Goal: Task Accomplishment & Management: Use online tool/utility

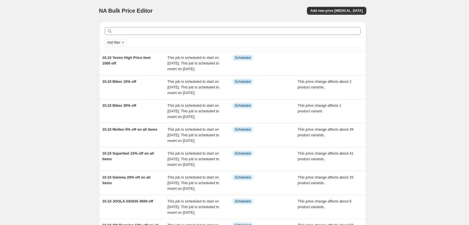
scroll to position [70, 0]
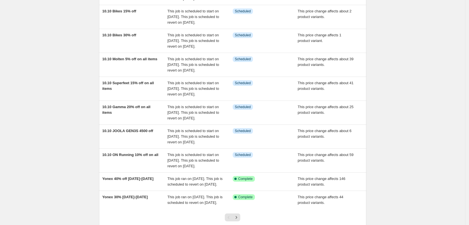
click at [21, 53] on div "NA Bulk Price Editor. This page is ready NA Bulk Price Editor Add new price cha…" at bounding box center [232, 97] width 465 height 335
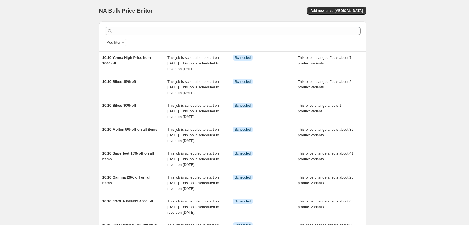
click at [43, 115] on div "NA Bulk Price Editor. This page is ready NA Bulk Price Editor Add new price [ME…" at bounding box center [232, 167] width 465 height 335
click at [334, 8] on button "Add new price [MEDICAL_DATA]" at bounding box center [336, 11] width 59 height 8
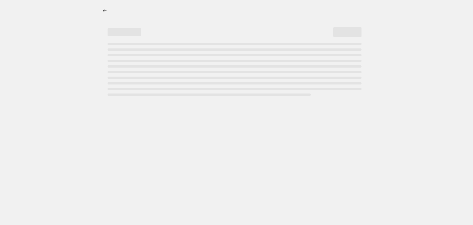
select select "percentage"
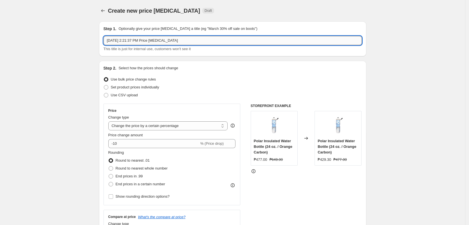
click at [158, 38] on input "Oct 7, 2025, 2:21:37 PM Price change job" at bounding box center [233, 40] width 258 height 9
type input "10.10 Core 10% off regular items"
click at [184, 120] on div "Change type" at bounding box center [168, 117] width 120 height 6
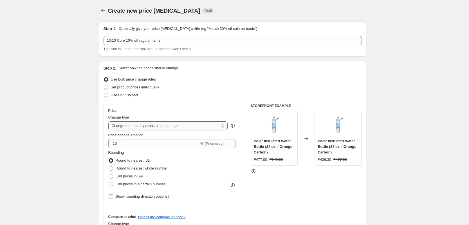
click at [188, 127] on select "Change the price to a certain amount Change the price by a certain amount Chang…" at bounding box center [168, 125] width 120 height 9
select select "pcap"
click at [110, 121] on select "Change the price to a certain amount Change the price by a certain amount Chang…" at bounding box center [168, 125] width 120 height 9
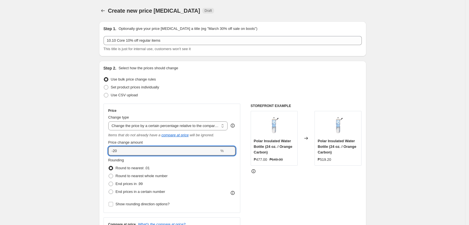
drag, startPoint x: 174, startPoint y: 152, endPoint x: 176, endPoint y: 157, distance: 5.5
click at [174, 151] on input "-20" at bounding box center [163, 150] width 111 height 9
type input "-2"
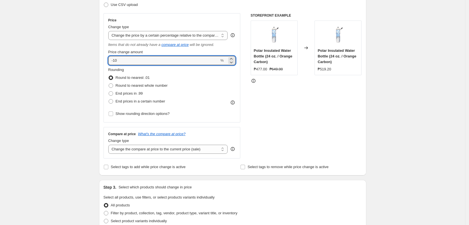
scroll to position [141, 0]
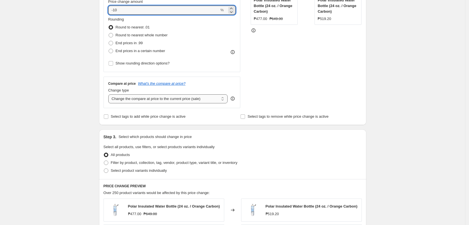
type input "-10"
click at [185, 95] on select "Change the compare at price to the current price (sale) Change the compare at p…" at bounding box center [168, 98] width 120 height 9
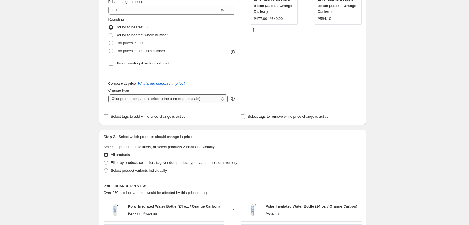
select select "no_change"
click at [110, 94] on select "Change the compare at price to the current price (sale) Change the compare at p…" at bounding box center [168, 98] width 120 height 9
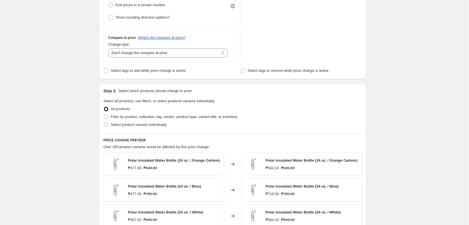
scroll to position [246, 0]
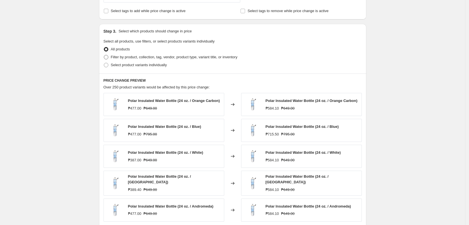
click at [147, 58] on span "Filter by product, collection, tag, vendor, product type, variant title, or inv…" at bounding box center [174, 57] width 127 height 4
click at [104, 55] on input "Filter by product, collection, tag, vendor, product type, variant title, or inv…" at bounding box center [104, 55] width 0 height 0
radio input "true"
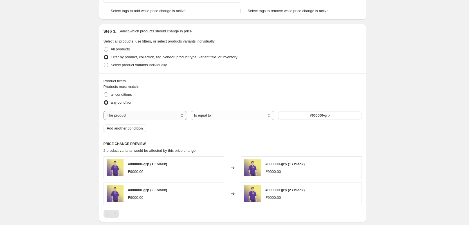
click at [150, 117] on select "The product The product's collection The product's tag The product's vendor The…" at bounding box center [146, 115] width 84 height 9
select select "collection"
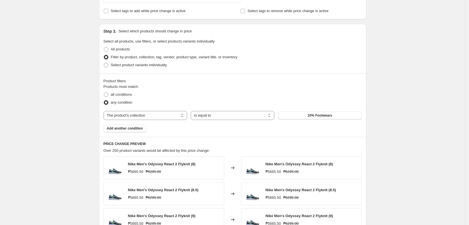
click at [300, 116] on button "10% Footwears" at bounding box center [320, 115] width 84 height 8
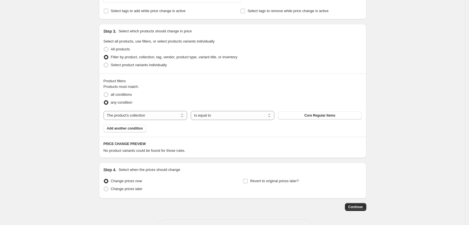
click at [278, 147] on div "PRICE CHANGE PREVIEW No product variants could be found for those rules." at bounding box center [232, 147] width 267 height 21
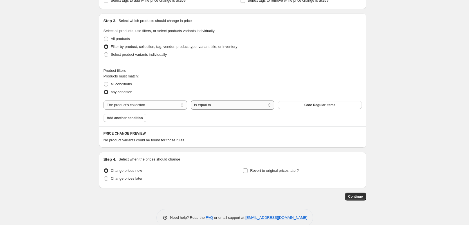
scroll to position [267, 0]
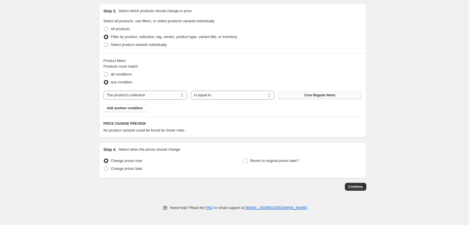
click at [313, 97] on span "Core Regular Items" at bounding box center [319, 95] width 31 height 5
click at [140, 171] on span "Change prices later" at bounding box center [127, 169] width 32 height 6
click at [137, 167] on span "Change prices later" at bounding box center [127, 168] width 32 height 4
click at [104, 167] on input "Change prices later" at bounding box center [104, 166] width 0 height 0
radio input "true"
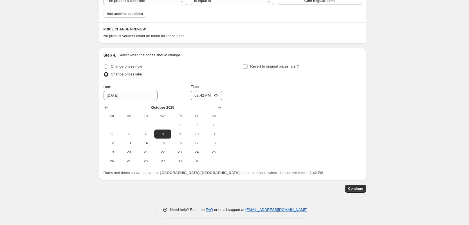
scroll to position [363, 0]
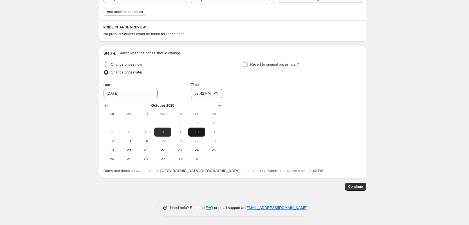
click at [198, 134] on span "10" at bounding box center [196, 132] width 12 height 5
type input "[DATE]"
click at [199, 89] on input "14:42" at bounding box center [207, 94] width 32 height 10
type input "00:00"
click at [273, 65] on span "Revert to original prices later?" at bounding box center [274, 64] width 49 height 4
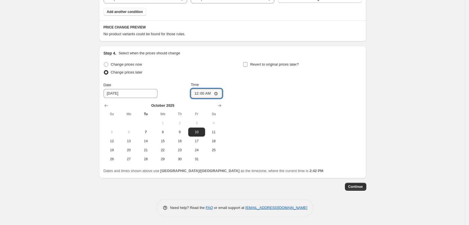
click at [248, 65] on input "Revert to original prices later?" at bounding box center [245, 64] width 5 height 5
checkbox input "true"
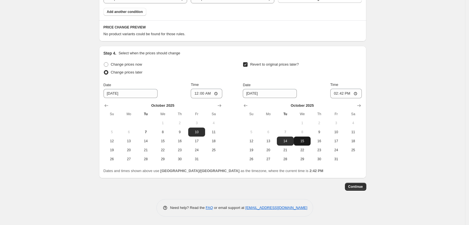
click at [308, 142] on span "15" at bounding box center [302, 141] width 12 height 5
type input "[DATE]"
click at [339, 94] on input "14:42" at bounding box center [346, 94] width 32 height 10
type input "23:59"
drag, startPoint x: 383, startPoint y: 109, endPoint x: 363, endPoint y: 165, distance: 60.0
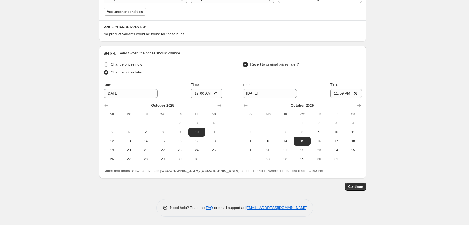
drag, startPoint x: 358, startPoint y: 187, endPoint x: 355, endPoint y: 187, distance: 2.8
click at [357, 187] on span "Continue" at bounding box center [355, 186] width 15 height 5
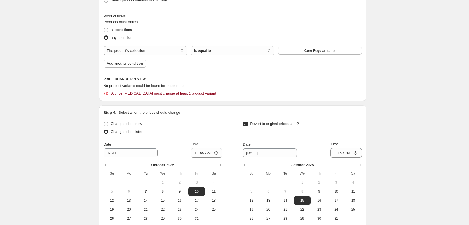
scroll to position [387, 0]
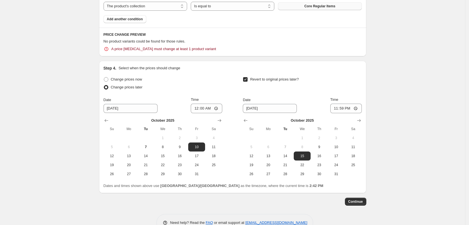
click at [313, 7] on span "Core Regular Items" at bounding box center [319, 6] width 31 height 5
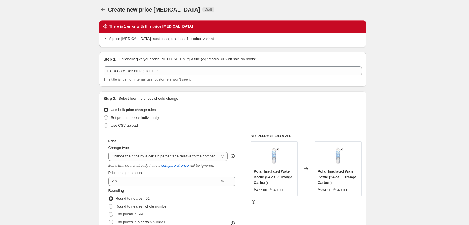
scroll to position [0, 0]
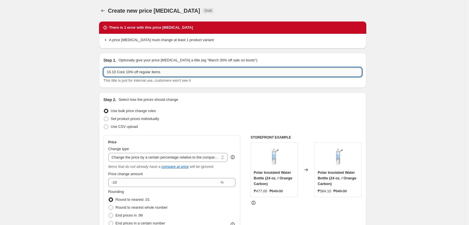
click at [145, 72] on input "10.10 Core 10% off regular items" at bounding box center [233, 72] width 258 height 9
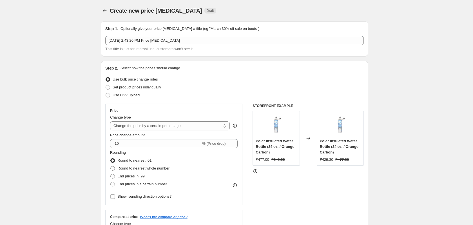
select select "percentage"
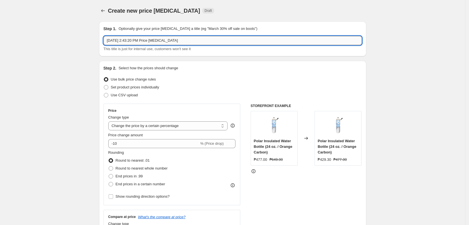
click at [157, 36] on input "[DATE] 2:43:20 PM Price [MEDICAL_DATA]" at bounding box center [233, 40] width 258 height 9
paste input "10.10 Core 10% off regular items"
type input "10.10 Core 10% off regular items"
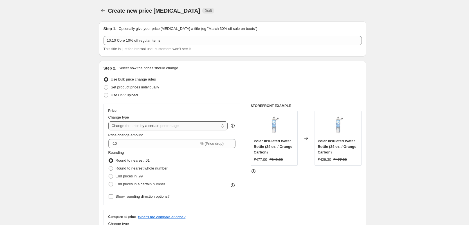
click at [171, 124] on select "Change the price to a certain amount Change the price by a certain amount Chang…" at bounding box center [168, 125] width 120 height 9
select select "pcap"
click at [110, 121] on select "Change the price to a certain amount Change the price by a certain amount Chang…" at bounding box center [168, 125] width 120 height 9
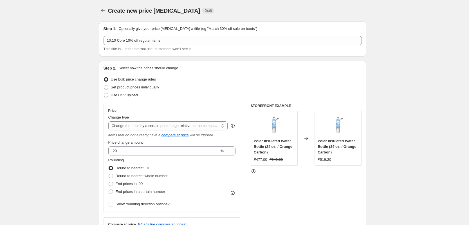
click at [143, 159] on fieldset "Rounding Round to nearest .01 Round to nearest whole number End prices in .99 E…" at bounding box center [137, 176] width 59 height 38
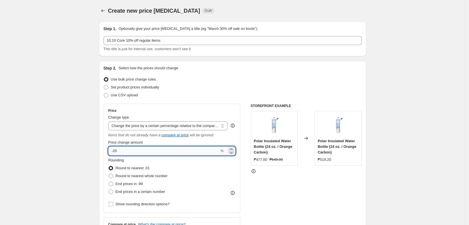
click at [141, 151] on input "-20" at bounding box center [163, 150] width 111 height 9
type input "-2"
type input "-10"
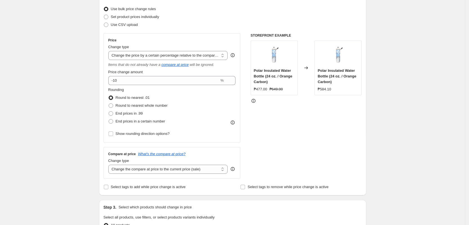
scroll to position [105, 0]
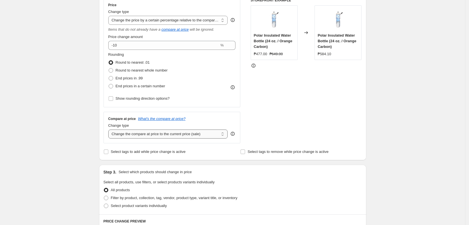
click at [150, 131] on select "Change the compare at price to the current price (sale) Change the compare at p…" at bounding box center [168, 133] width 120 height 9
select select "no_change"
click at [110, 129] on select "Change the compare at price to the current price (sale) Change the compare at p…" at bounding box center [168, 133] width 120 height 9
drag, startPoint x: 36, startPoint y: 153, endPoint x: 35, endPoint y: 149, distance: 3.7
click at [36, 152] on div "Create new price [MEDICAL_DATA]. This page is ready Create new price [MEDICAL_D…" at bounding box center [232, 181] width 465 height 572
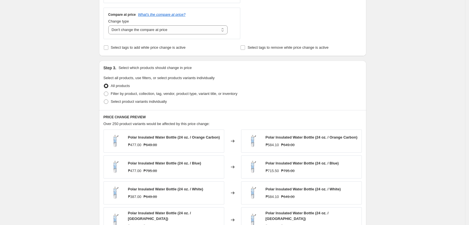
scroll to position [246, 0]
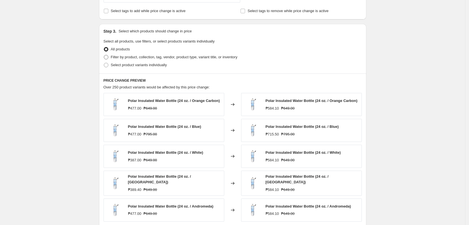
click at [156, 61] on label "Filter by product, collection, tag, vendor, product type, variant title, or inv…" at bounding box center [171, 57] width 134 height 8
click at [104, 55] on input "Filter by product, collection, tag, vendor, product type, variant title, or inv…" at bounding box center [104, 55] width 0 height 0
radio input "true"
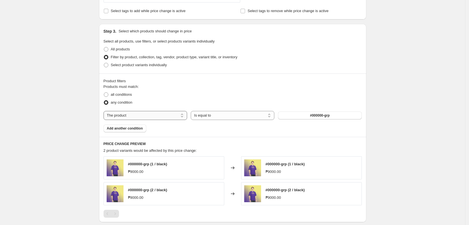
click at [170, 114] on select "The product The product's collection The product's tag The product's vendor The…" at bounding box center [146, 115] width 84 height 9
select select "collection"
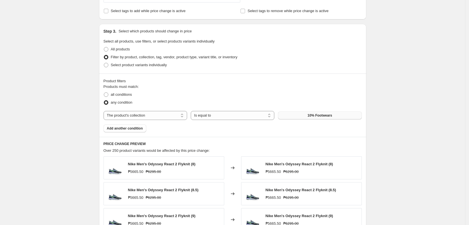
click at [296, 114] on button "10% Footwears" at bounding box center [320, 115] width 84 height 8
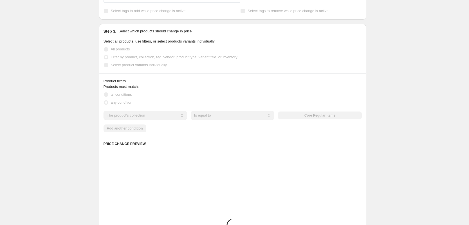
click at [393, 124] on div "Create new price [MEDICAL_DATA]. This page is ready Create new price [MEDICAL_D…" at bounding box center [232, 70] width 465 height 633
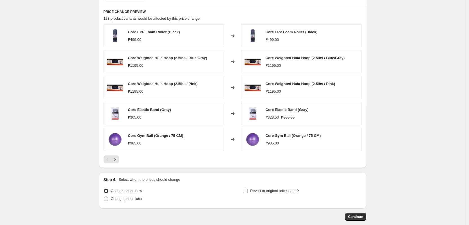
scroll to position [408, 0]
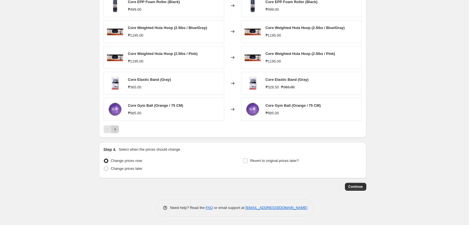
click at [116, 132] on icon "Next" at bounding box center [115, 129] width 6 height 6
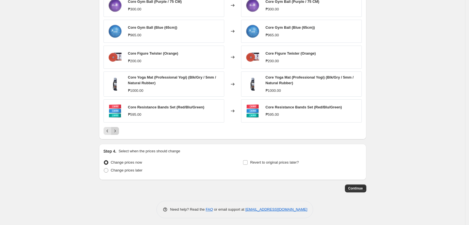
click at [115, 131] on icon "Next" at bounding box center [115, 131] width 6 height 6
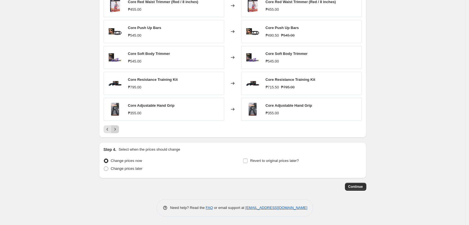
click at [115, 131] on icon "Next" at bounding box center [115, 129] width 6 height 6
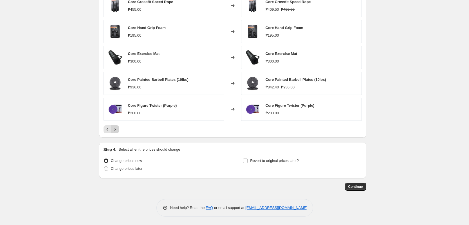
click at [115, 131] on icon "Next" at bounding box center [115, 129] width 6 height 6
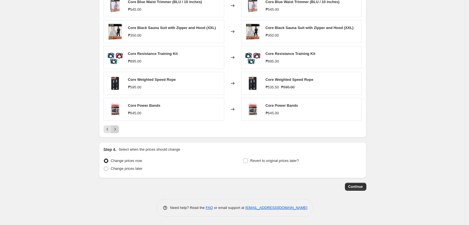
click at [115, 131] on icon "Next" at bounding box center [115, 129] width 6 height 6
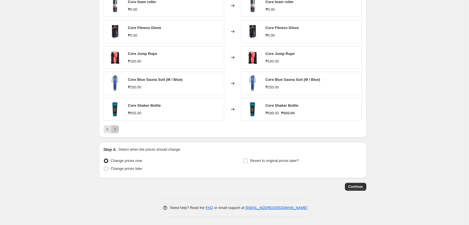
click at [115, 131] on icon "Next" at bounding box center [115, 129] width 6 height 6
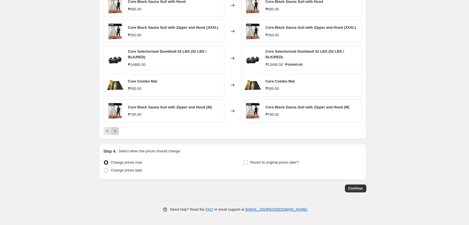
click at [115, 131] on icon "Next" at bounding box center [115, 131] width 6 height 6
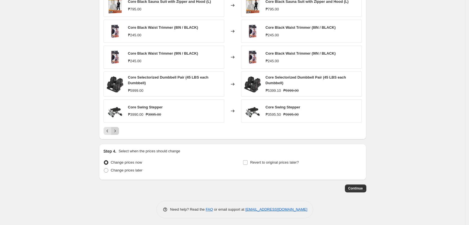
click at [115, 131] on icon "Next" at bounding box center [115, 131] width 6 height 6
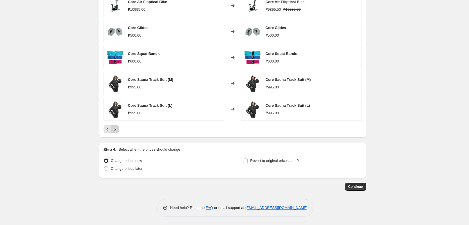
click at [115, 131] on icon "Next" at bounding box center [115, 129] width 6 height 6
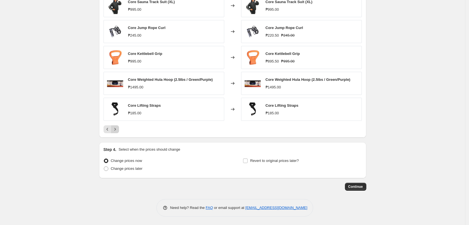
click at [115, 131] on icon "Next" at bounding box center [115, 129] width 6 height 6
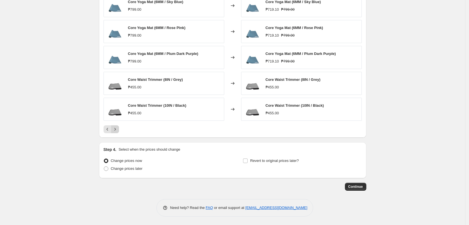
click at [115, 131] on icon "Next" at bounding box center [115, 129] width 6 height 6
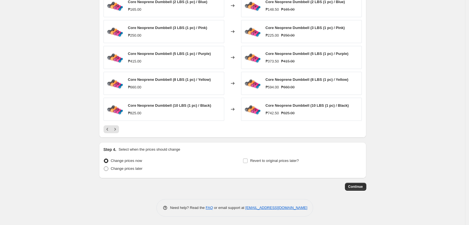
click at [129, 170] on span "Change prices later" at bounding box center [127, 168] width 32 height 4
click at [141, 169] on span "Change prices later" at bounding box center [127, 168] width 32 height 4
click at [104, 167] on input "Change prices later" at bounding box center [104, 166] width 0 height 0
radio input "true"
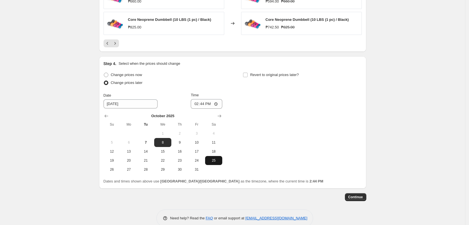
scroll to position [505, 0]
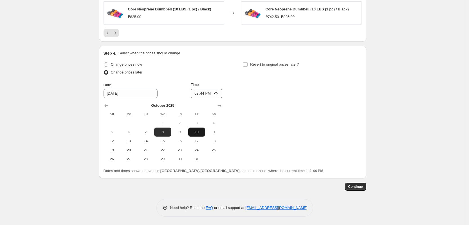
click at [200, 133] on span "10" at bounding box center [196, 132] width 12 height 5
type input "[DATE]"
click at [196, 96] on input "14:44" at bounding box center [207, 94] width 32 height 10
type input "00:00"
click at [287, 66] on span "Revert to original prices later?" at bounding box center [274, 64] width 49 height 4
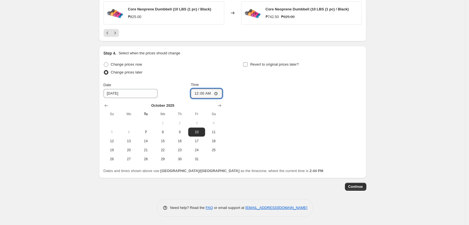
click at [248, 66] on input "Revert to original prices later?" at bounding box center [245, 64] width 5 height 5
checkbox input "true"
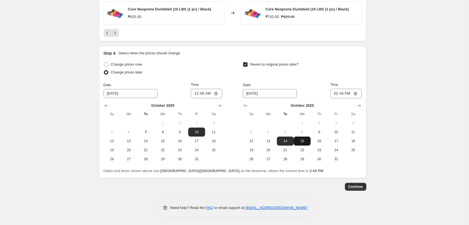
click at [303, 141] on span "15" at bounding box center [302, 141] width 12 height 5
type input "[DATE]"
click at [336, 95] on input "14:44" at bounding box center [346, 94] width 32 height 10
type input "23:59"
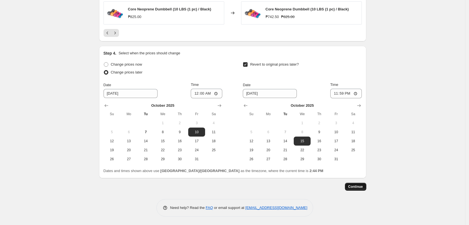
click at [361, 185] on button "Continue" at bounding box center [355, 187] width 21 height 8
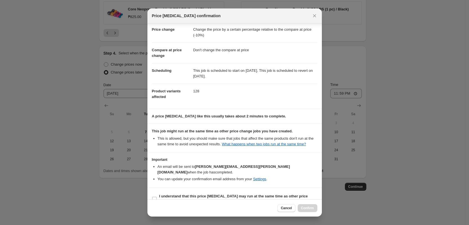
scroll to position [17, 0]
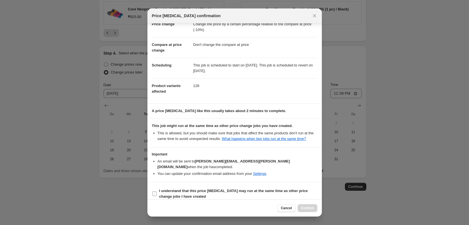
drag, startPoint x: 252, startPoint y: 173, endPoint x: 253, endPoint y: 184, distance: 10.4
click at [252, 179] on div "Confirmation for 10.10 Core 10% off regular items Price change Change the price…" at bounding box center [234, 111] width 174 height 176
click at [254, 188] on b "I understand that this price [MEDICAL_DATA] may run at the same time as other p…" at bounding box center [233, 193] width 149 height 10
click at [157, 191] on input "I understand that this price [MEDICAL_DATA] may run at the same time as other p…" at bounding box center [154, 193] width 5 height 5
checkbox input "true"
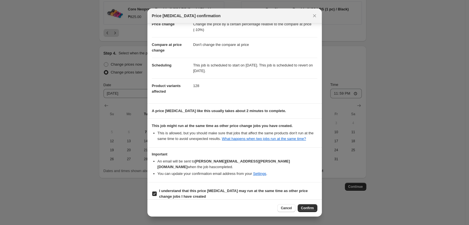
drag, startPoint x: 312, startPoint y: 209, endPoint x: 296, endPoint y: 205, distance: 16.7
click at [312, 210] on span "Confirm" at bounding box center [307, 208] width 13 height 5
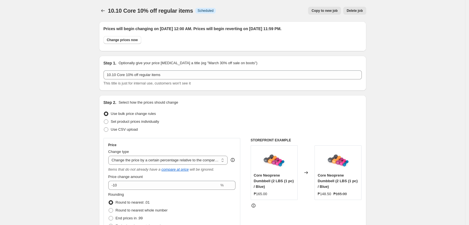
scroll to position [505, 0]
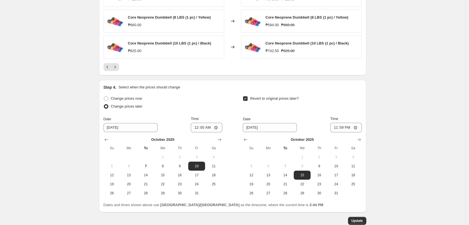
drag, startPoint x: 398, startPoint y: 130, endPoint x: 394, endPoint y: 129, distance: 4.0
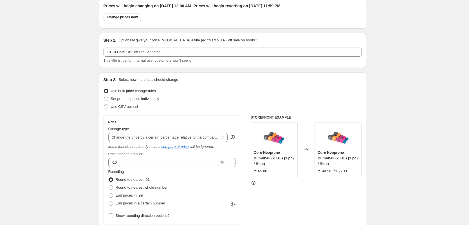
scroll to position [0, 0]
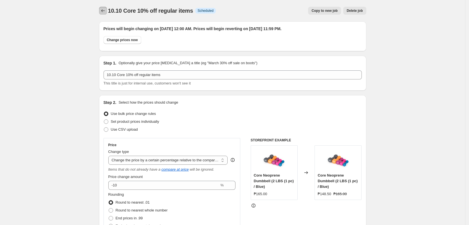
click at [106, 10] on icon "Price change jobs" at bounding box center [103, 11] width 6 height 6
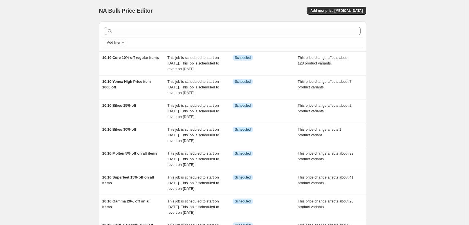
drag, startPoint x: 71, startPoint y: 27, endPoint x: 62, endPoint y: 31, distance: 9.7
click at [68, 27] on div "NA Bulk Price Editor. This page is ready NA Bulk Price Editor Add new price [ME…" at bounding box center [232, 170] width 465 height 340
